Goal: Download file/media

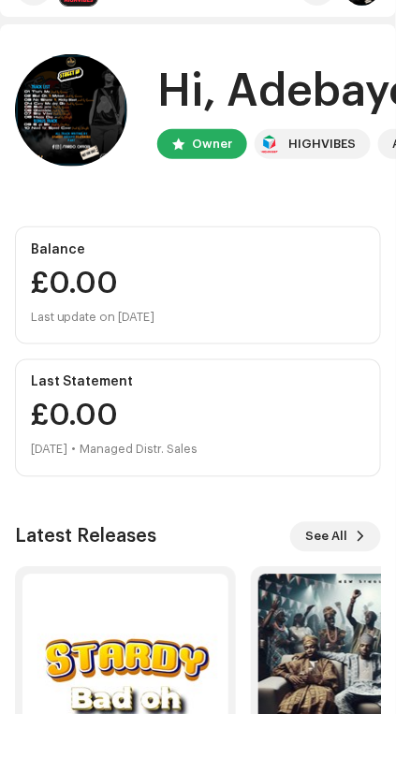
scroll to position [70, 0]
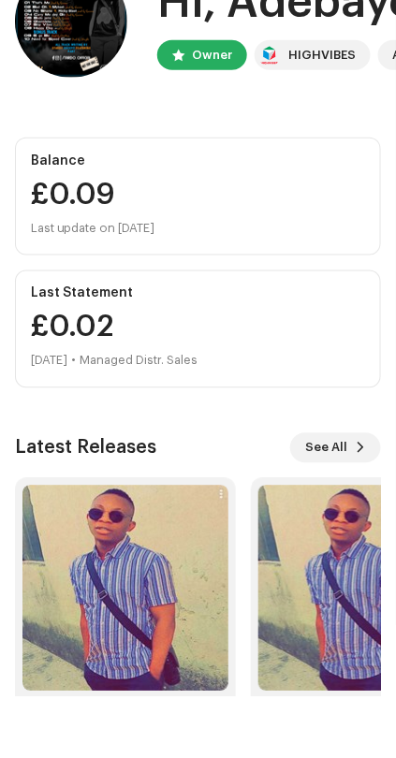
click at [167, 731] on img at bounding box center [125, 651] width 206 height 206
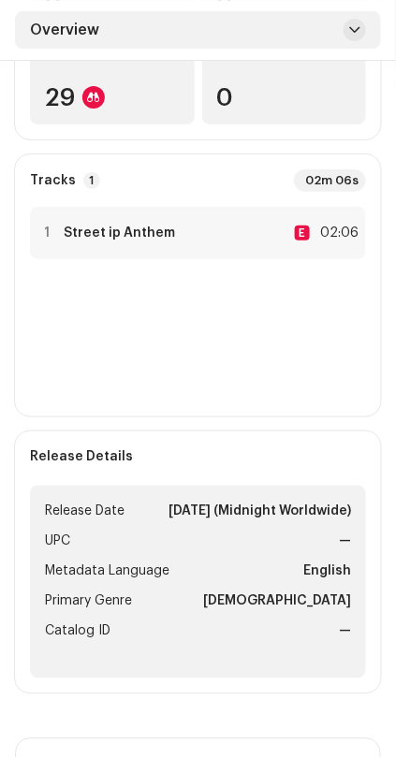
scroll to position [636, 0]
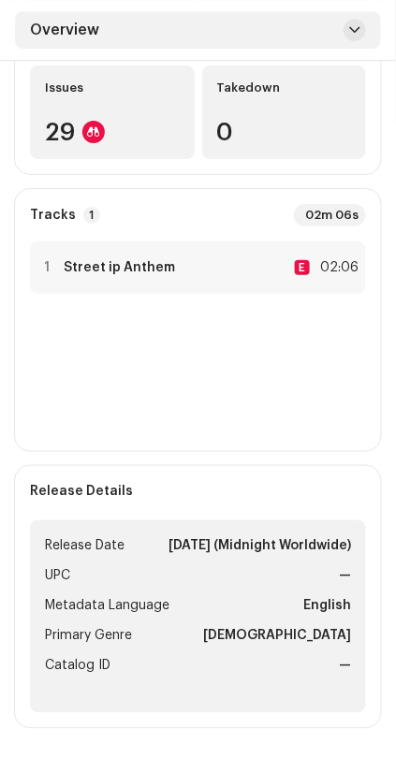
click at [39, 271] on img at bounding box center [47, 268] width 24 height 24
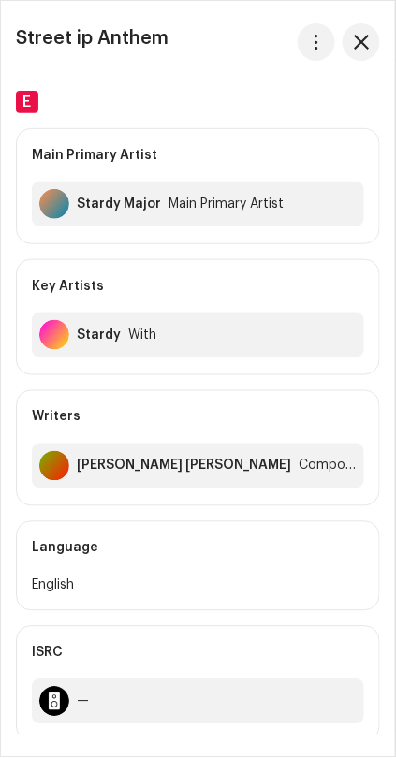
click at [311, 23] on re-m-actions-button at bounding box center [316, 41] width 37 height 37
click at [320, 35] on span "button" at bounding box center [317, 42] width 14 height 15
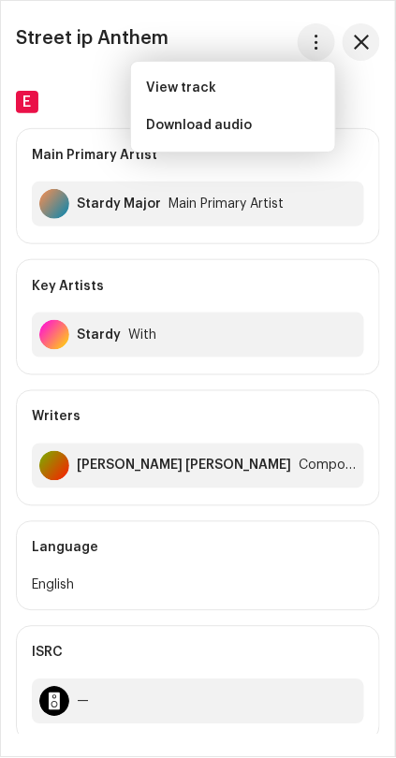
click at [297, 124] on div "Download audio" at bounding box center [233, 125] width 174 height 15
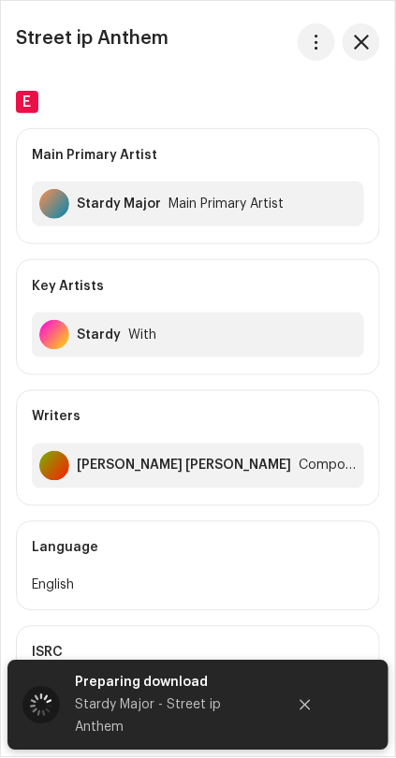
scroll to position [695, 0]
click at [357, 42] on span "button" at bounding box center [361, 42] width 15 height 15
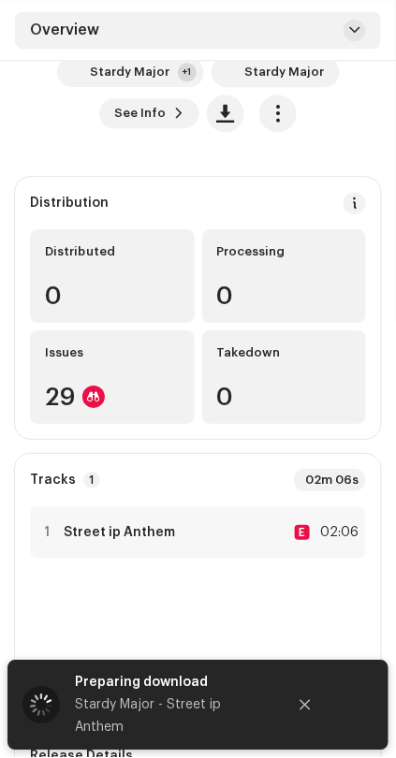
scroll to position [0, 0]
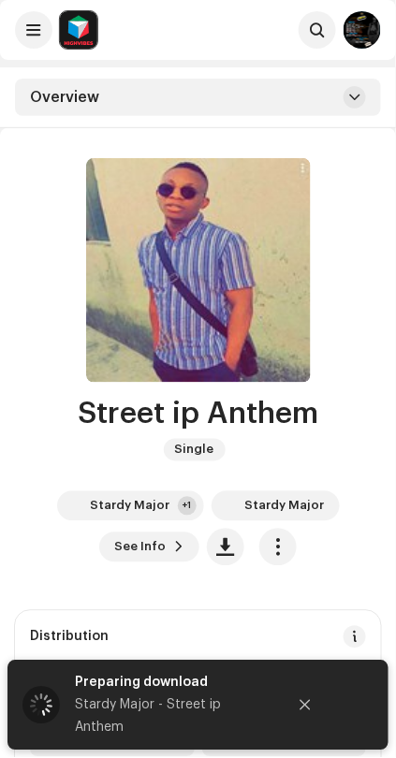
click at [32, 35] on span at bounding box center [34, 29] width 14 height 15
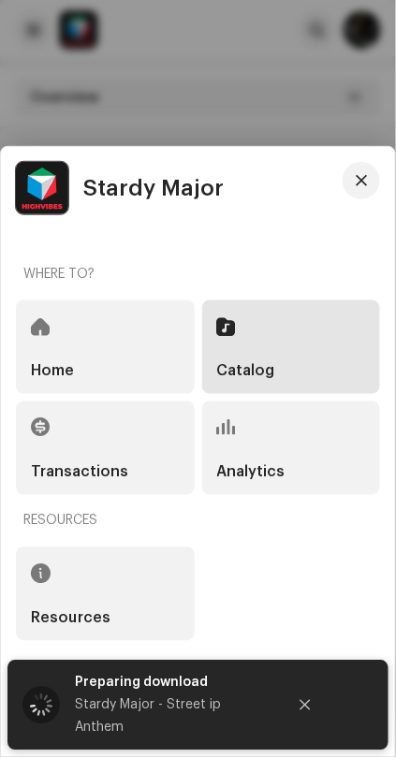
click at [225, 334] on span at bounding box center [226, 326] width 19 height 15
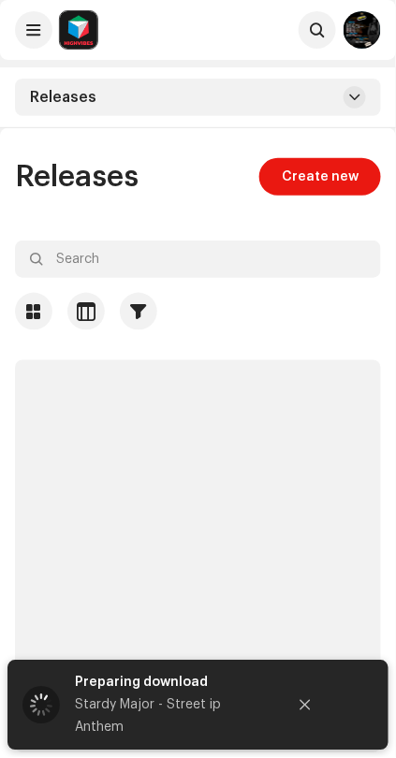
scroll to position [127, 0]
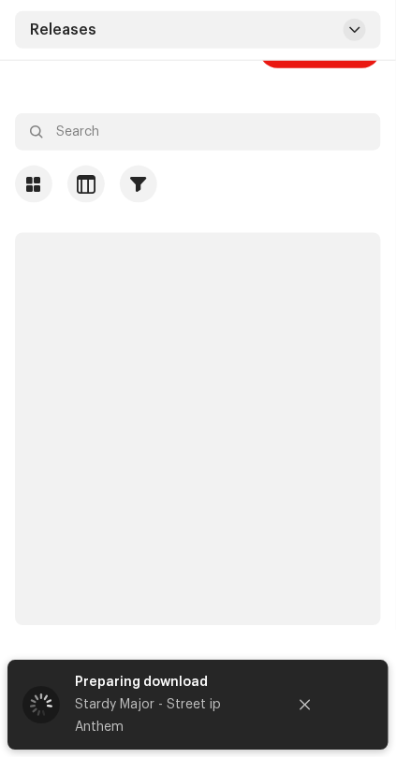
click at [301, 712] on icon "Close" at bounding box center [305, 705] width 13 height 13
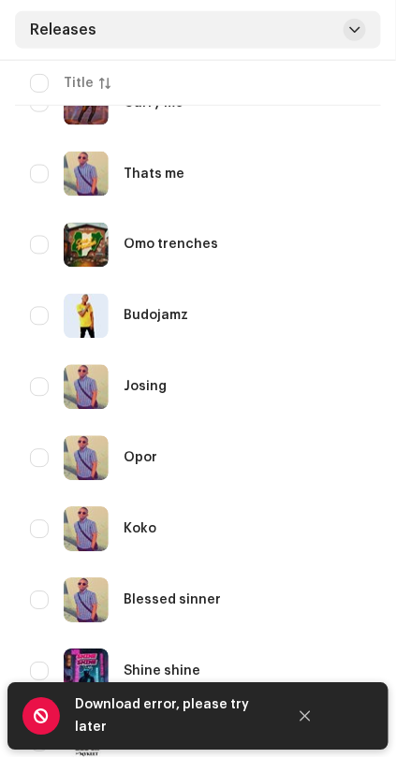
scroll to position [972, 0]
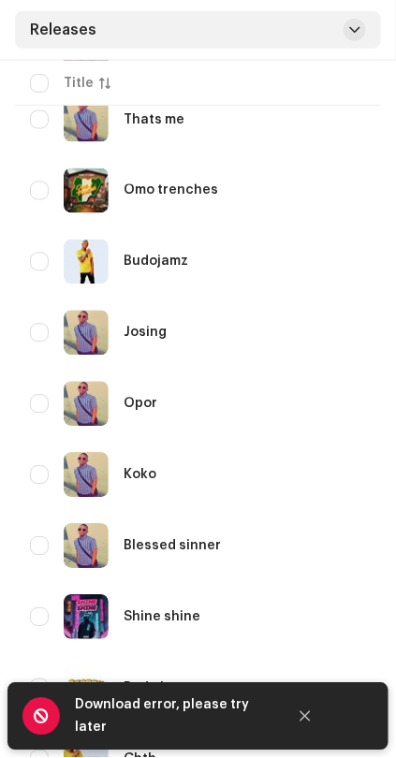
click at [129, 398] on div "Opor" at bounding box center [141, 404] width 34 height 13
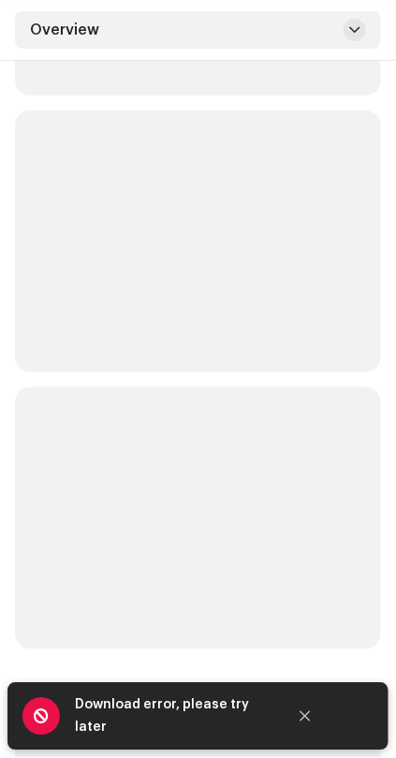
scroll to position [744, 0]
